Goal: Task Accomplishment & Management: Use online tool/utility

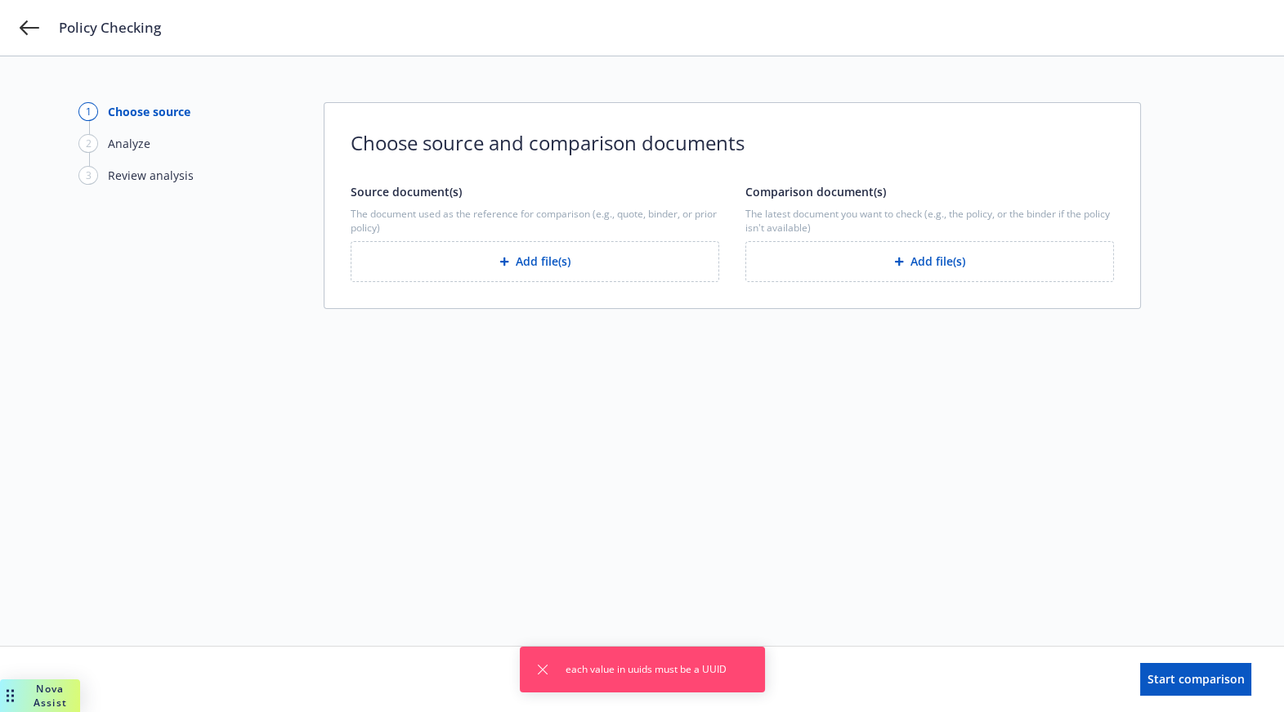
click at [719, 669] on span "each value in uuids must be a UUID" at bounding box center [646, 669] width 161 height 15
click at [30, 25] on icon at bounding box center [30, 28] width 20 height 20
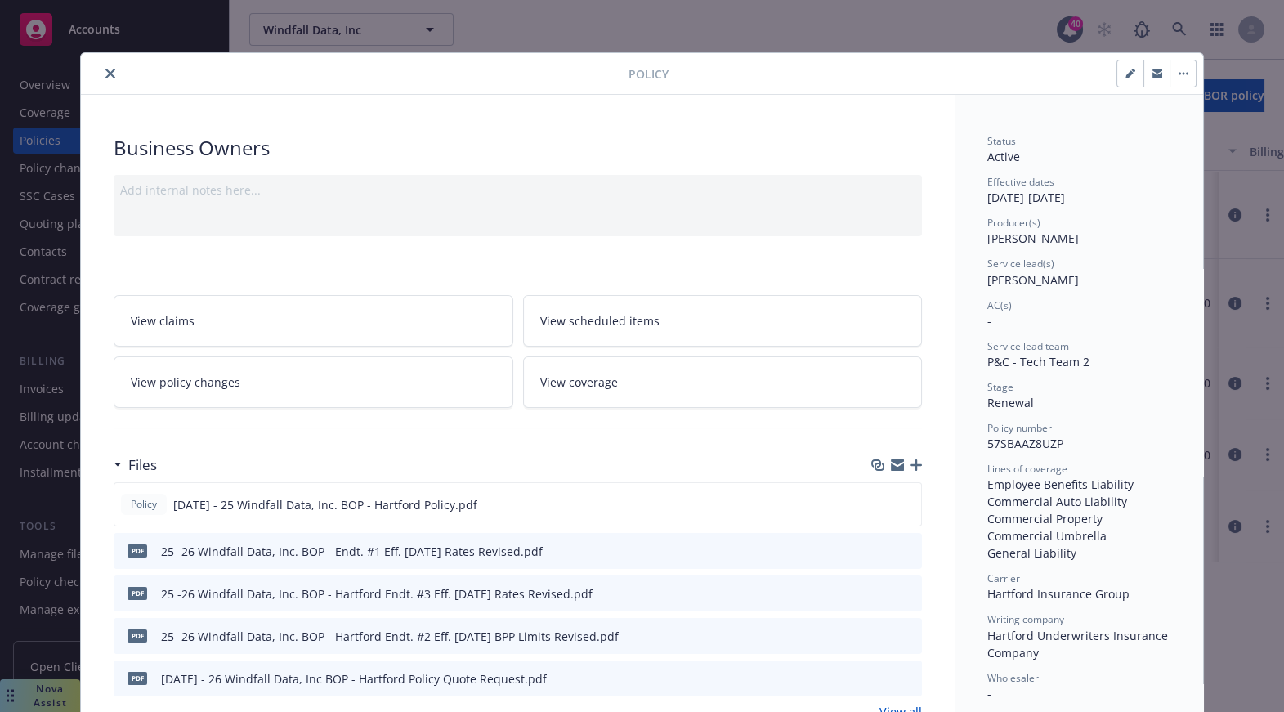
click at [104, 68] on button "close" at bounding box center [111, 74] width 20 height 20
